Goal: Transaction & Acquisition: Purchase product/service

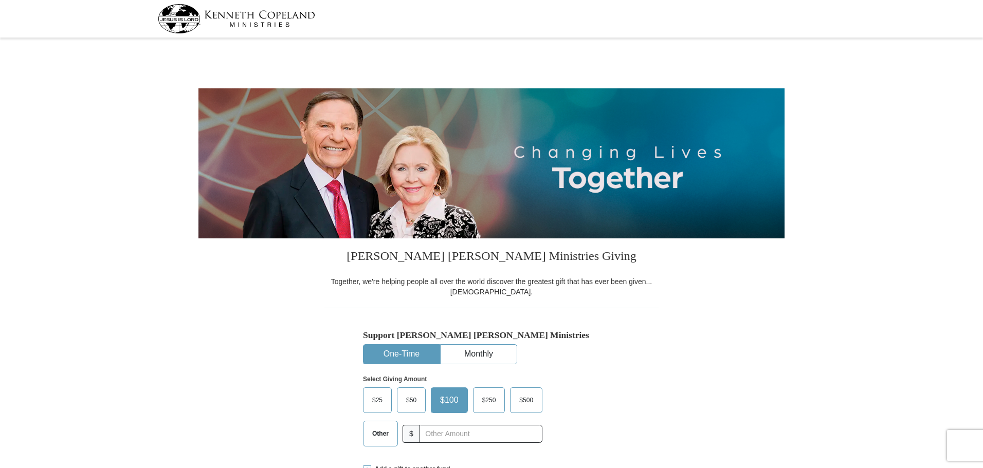
select select "AR"
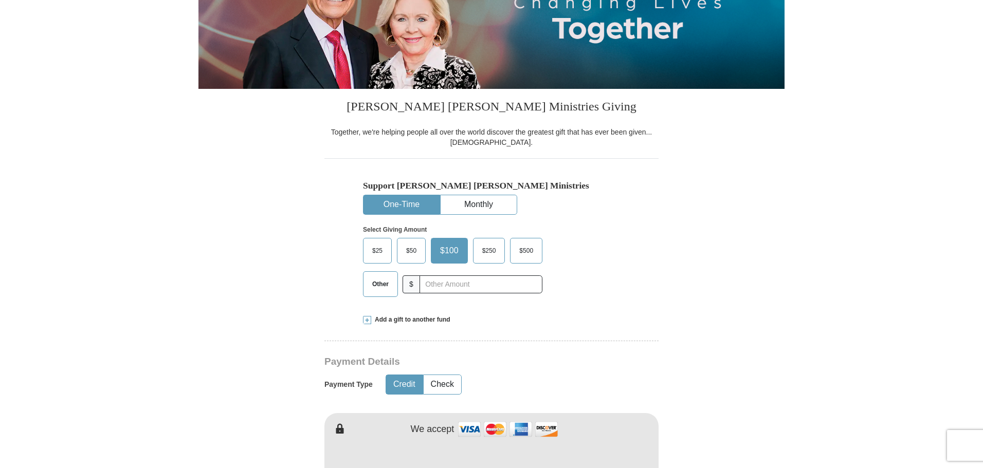
scroll to position [154, 0]
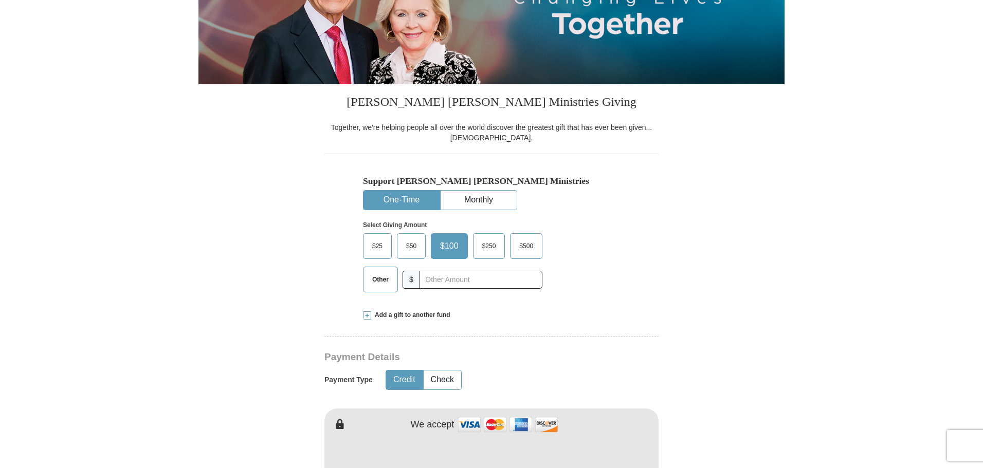
click at [388, 276] on span "Other" at bounding box center [380, 279] width 27 height 15
click at [0, 0] on input "Other" at bounding box center [0, 0] width 0 height 0
type input "410.00"
click at [627, 268] on div "Support [PERSON_NAME] [PERSON_NAME] Ministries One-Time Monthly Select Giving A…" at bounding box center [491, 227] width 334 height 147
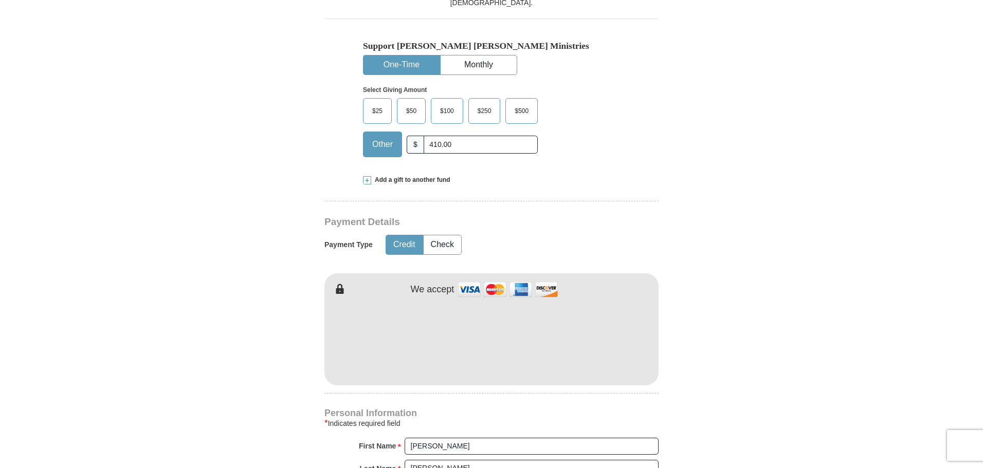
scroll to position [360, 0]
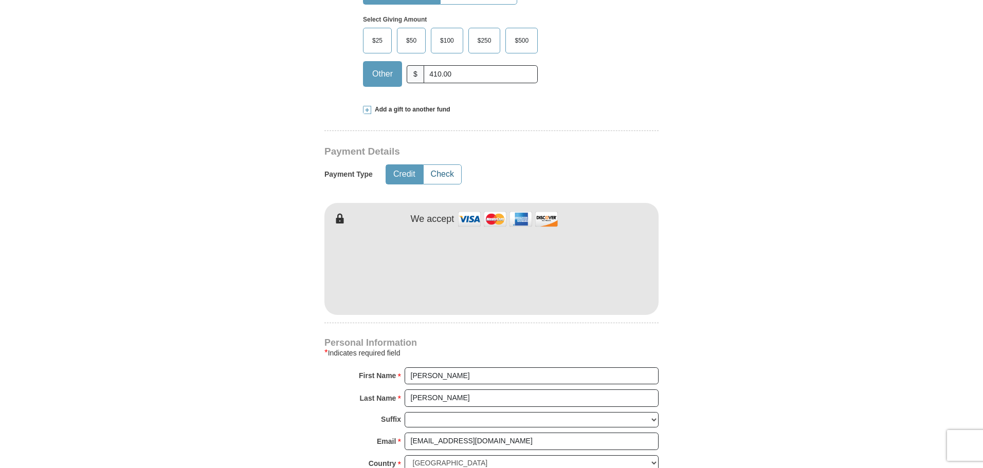
click at [443, 176] on button "Check" at bounding box center [443, 174] width 38 height 19
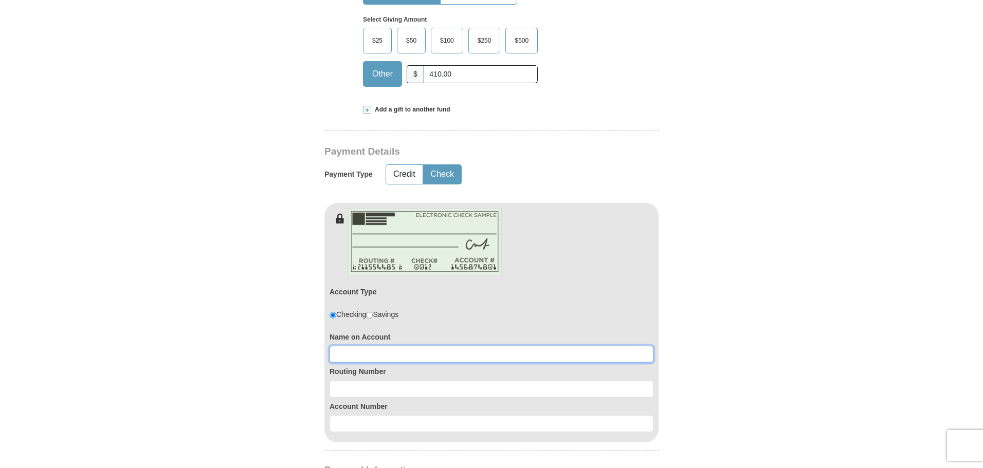
click at [408, 353] on input at bounding box center [492, 354] width 324 height 17
type input "[PERSON_NAME] or [PERSON_NAME]"
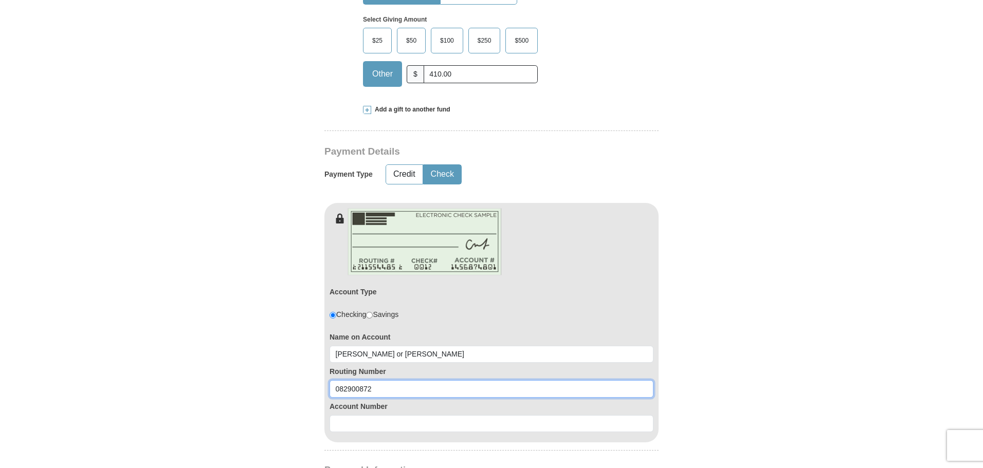
type input "082900872"
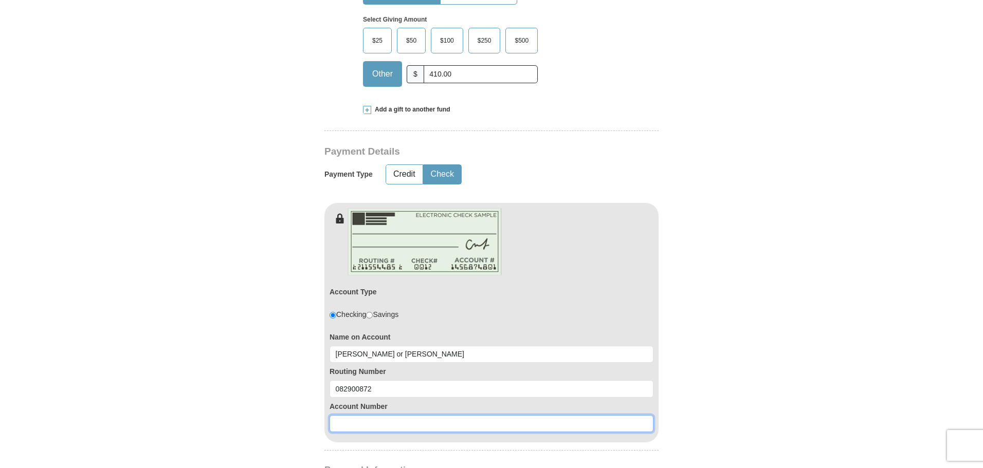
click at [374, 424] on input at bounding box center [492, 424] width 324 height 17
type input "80579823"
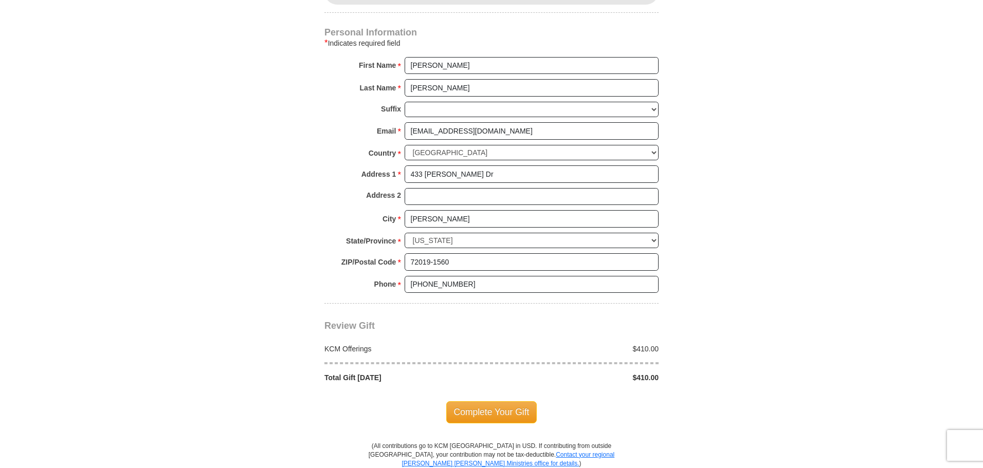
scroll to position [823, 0]
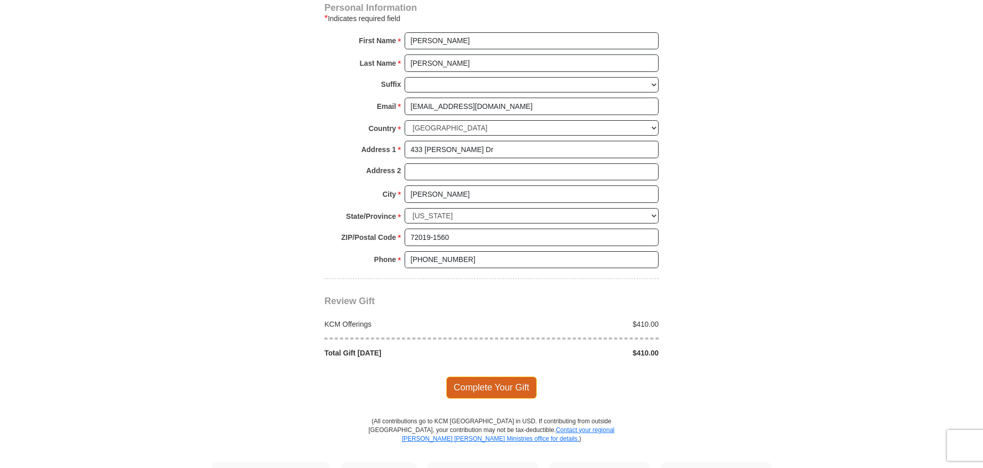
click at [501, 388] on span "Complete Your Gift" at bounding box center [491, 388] width 91 height 22
